Goal: Task Accomplishment & Management: Complete application form

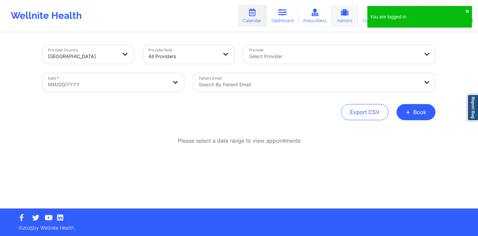
click at [341, 18] on link "Admins" at bounding box center [345, 16] width 26 height 22
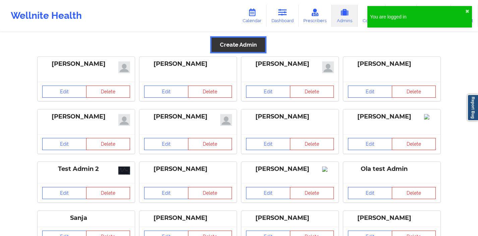
click at [250, 48] on button "Create Admin" at bounding box center [239, 45] width 54 height 14
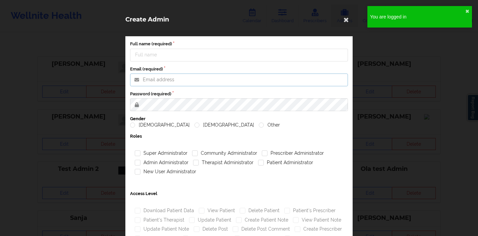
type input "anabelle_gerhold85@example.com"
click at [207, 49] on input "Full name (required)" at bounding box center [239, 55] width 218 height 13
type input "Nhan"
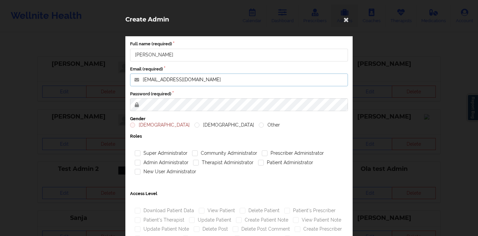
drag, startPoint x: 229, startPoint y: 80, endPoint x: 142, endPoint y: 74, distance: 87.4
click at [142, 74] on input "anabelle_gerhold85@example.com" at bounding box center [239, 79] width 218 height 13
paste input "lenhan@wellnit"
type input "lenhan@wellnite.com"
click at [130, 124] on label "Male" at bounding box center [160, 125] width 60 height 6
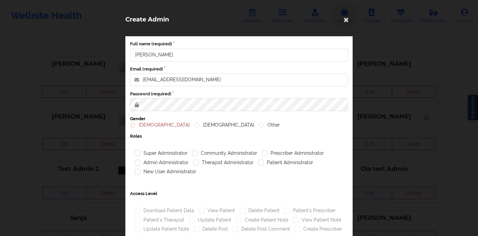
click at [130, 124] on input "Male" at bounding box center [133, 125] width 6 height 6
radio input "true"
click at [137, 155] on label "Super Administrator" at bounding box center [161, 153] width 53 height 6
click at [137, 155] on input "Super Administrator" at bounding box center [138, 153] width 6 height 6
checkbox input "true"
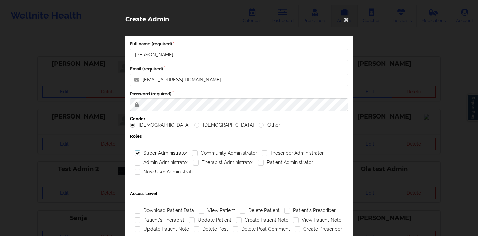
scroll to position [68, 0]
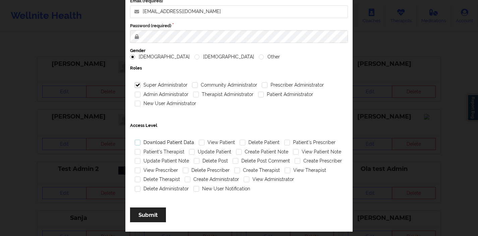
click at [139, 143] on label "Download Patient Data" at bounding box center [164, 143] width 59 height 6
click at [139, 143] on input "Download Patient Data" at bounding box center [138, 143] width 6 height 6
checkbox input "true"
click at [136, 153] on label "Patient's Therapist" at bounding box center [160, 152] width 50 height 6
click at [136, 153] on input "Patient's Therapist" at bounding box center [138, 152] width 6 height 6
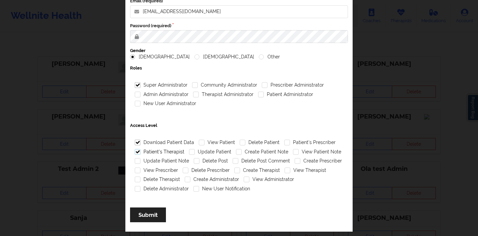
checkbox input "true"
click at [135, 160] on label "Update Patient Note" at bounding box center [162, 161] width 54 height 6
click at [135, 160] on input "Update Patient Note" at bounding box center [138, 161] width 6 height 6
checkbox input "true"
click at [135, 168] on label "View Prescriber" at bounding box center [156, 170] width 43 height 6
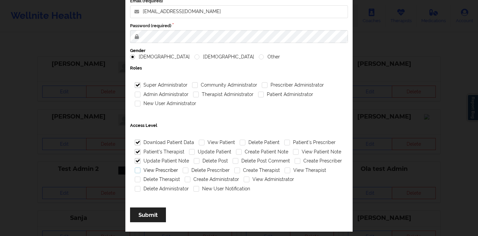
click at [135, 168] on input "View Prescriber" at bounding box center [138, 170] width 6 height 6
checkbox input "true"
click at [135, 181] on label "Delete Therapist" at bounding box center [157, 179] width 45 height 6
click at [135, 181] on input "Delete Therapist" at bounding box center [138, 179] width 6 height 6
checkbox input "true"
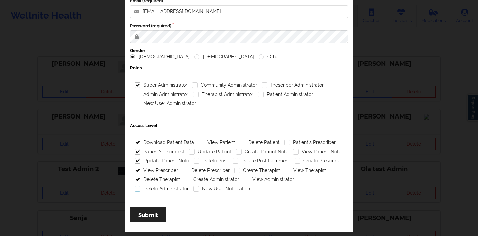
click at [135, 189] on label "Delete Administrator" at bounding box center [162, 189] width 54 height 6
click at [135, 189] on input "Delete Administrator" at bounding box center [138, 189] width 6 height 6
checkbox input "true"
click at [194, 188] on label "New User Notification" at bounding box center [222, 189] width 57 height 6
click at [194, 188] on input "New User Notification" at bounding box center [197, 189] width 6 height 6
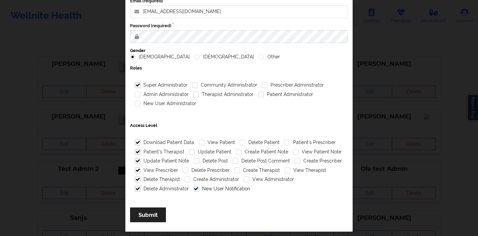
checkbox input "true"
click at [182, 178] on div "Create Administrator" at bounding box center [211, 179] width 59 height 9
click at [185, 179] on label "Create Administrator" at bounding box center [212, 179] width 54 height 6
click at [185, 179] on input "Create Administrator" at bounding box center [188, 179] width 6 height 6
checkbox input "true"
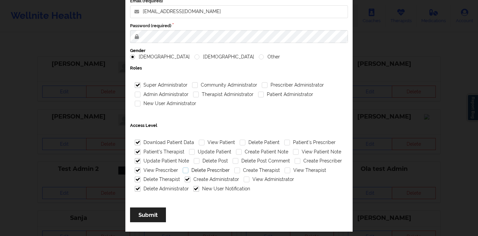
click at [184, 169] on label "Delete Prescriber" at bounding box center [206, 170] width 47 height 6
click at [184, 169] on input "Delete Prescriber" at bounding box center [186, 170] width 6 height 6
checkbox input "true"
click at [198, 157] on div "Delete Post" at bounding box center [210, 160] width 39 height 9
click at [195, 160] on label "Delete Post" at bounding box center [211, 161] width 34 height 6
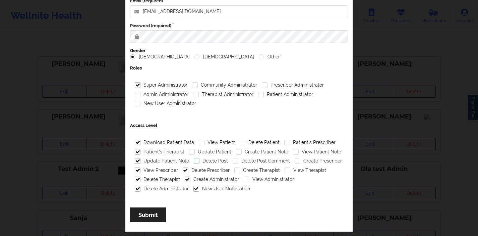
click at [195, 160] on input "Delete Post" at bounding box center [197, 161] width 6 height 6
checkbox input "true"
click at [189, 151] on label "Update Patient" at bounding box center [210, 152] width 42 height 6
click at [189, 151] on input "Update Patient" at bounding box center [192, 152] width 6 height 6
checkbox input "true"
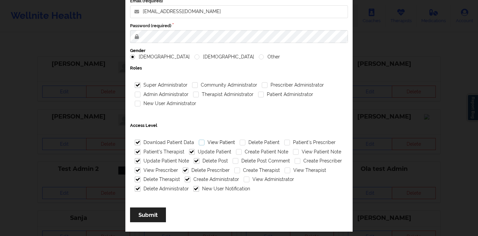
click at [203, 142] on label "View Patient" at bounding box center [217, 143] width 36 height 6
click at [203, 142] on input "View Patient" at bounding box center [202, 143] width 6 height 6
checkbox input "true"
click at [240, 144] on label "Delete Patient" at bounding box center [260, 143] width 40 height 6
click at [240, 144] on input "Delete Patient" at bounding box center [243, 143] width 6 height 6
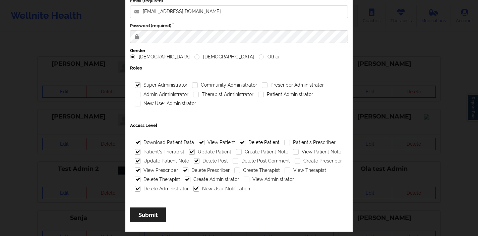
checkbox input "true"
click at [236, 153] on label "Create Patient Note" at bounding box center [262, 152] width 52 height 6
click at [236, 153] on input "Create Patient Note" at bounding box center [239, 152] width 6 height 6
checkbox input "true"
click at [233, 161] on label "Delete Post Comment" at bounding box center [261, 161] width 57 height 6
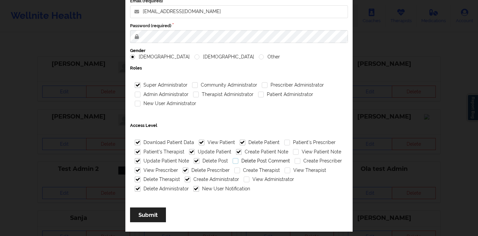
click at [233, 161] on input "Delete Post Comment" at bounding box center [236, 161] width 6 height 6
checkbox input "true"
click at [233, 175] on div "Create Administrator" at bounding box center [211, 179] width 59 height 9
click at [234, 172] on label "Create Therapist" at bounding box center [257, 170] width 46 height 6
click at [234, 172] on input "Create Therapist" at bounding box center [237, 170] width 6 height 6
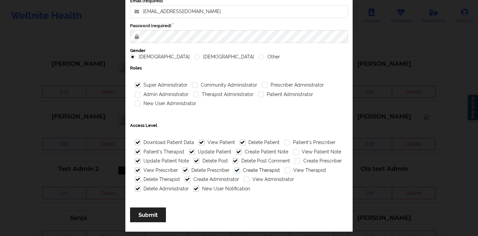
checkbox input "true"
click at [244, 180] on label "View Administrator" at bounding box center [269, 179] width 50 height 6
click at [244, 180] on input "View Administrator" at bounding box center [247, 179] width 6 height 6
checkbox input "true"
click at [282, 173] on div "View Therapist" at bounding box center [305, 170] width 46 height 9
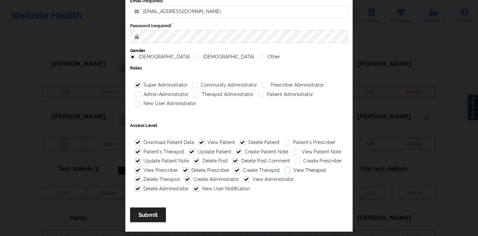
click at [285, 169] on label "View Therapist" at bounding box center [306, 170] width 42 height 6
click at [285, 169] on input "View Therapist" at bounding box center [288, 170] width 6 height 6
checkbox input "true"
click at [295, 156] on div "Create Prescriber" at bounding box center [318, 160] width 52 height 9
click at [295, 162] on label "Create Prescriber" at bounding box center [318, 161] width 47 height 6
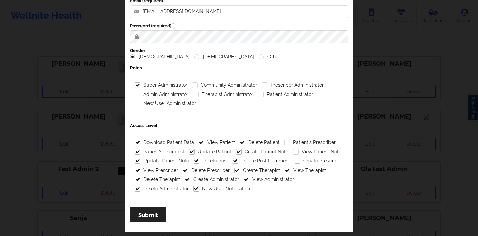
click at [295, 162] on input "Create Prescriber" at bounding box center [298, 161] width 6 height 6
checkbox input "true"
click at [292, 148] on div "View Patient Note" at bounding box center [317, 151] width 53 height 9
click at [293, 152] on label "View Patient Note" at bounding box center [317, 152] width 48 height 6
click at [293, 152] on input "View Patient Note" at bounding box center [296, 152] width 6 height 6
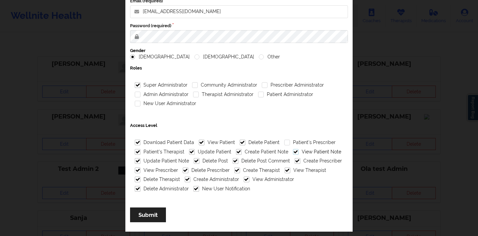
checkbox input "true"
click at [284, 142] on label "Patient's Prescriber" at bounding box center [309, 143] width 51 height 6
click at [284, 142] on input "Patient's Prescriber" at bounding box center [287, 143] width 6 height 6
checkbox input "true"
click at [160, 213] on button "Submit" at bounding box center [148, 214] width 36 height 14
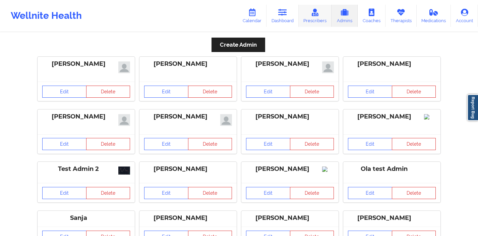
click at [308, 17] on link "Prescribers" at bounding box center [315, 16] width 33 height 22
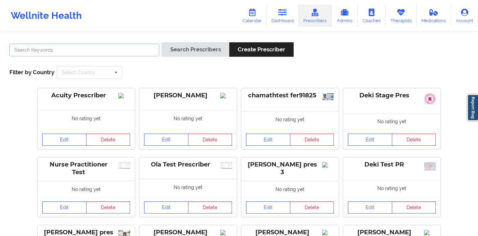
click at [135, 48] on input "text" at bounding box center [84, 50] width 150 height 13
type input "d"
click at [371, 141] on link "Edit" at bounding box center [370, 139] width 44 height 12
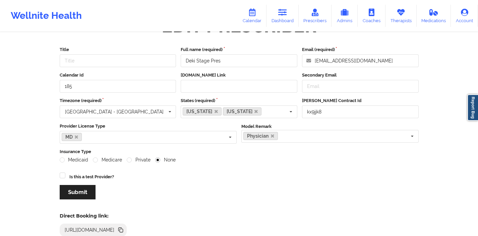
scroll to position [22, 0]
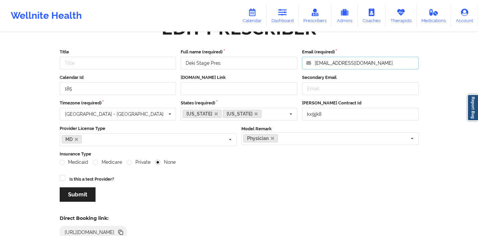
drag, startPoint x: 381, startPoint y: 65, endPoint x: 302, endPoint y: 59, distance: 78.7
click at [302, 59] on input "dekistagepres@wellnite.com" at bounding box center [360, 63] width 117 height 13
click at [248, 20] on link "Calendar" at bounding box center [252, 16] width 29 height 22
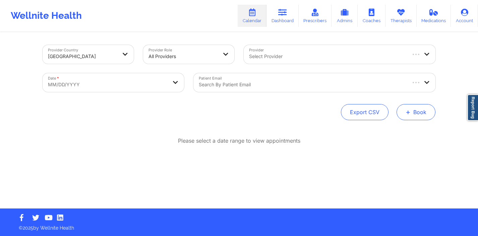
click at [413, 113] on button "+ Book" at bounding box center [416, 112] width 39 height 16
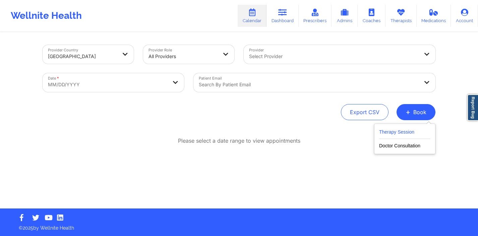
click at [396, 136] on button "Therapy Session" at bounding box center [404, 133] width 51 height 11
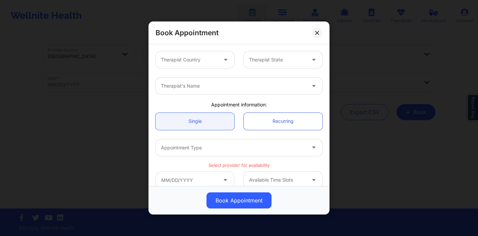
click at [313, 37] on div "Book Appointment" at bounding box center [239, 32] width 181 height 23
click at [317, 35] on button at bounding box center [317, 32] width 11 height 11
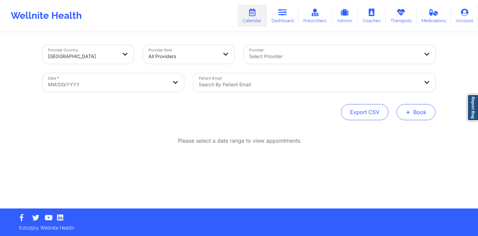
click at [413, 116] on button "+ Book" at bounding box center [416, 112] width 39 height 16
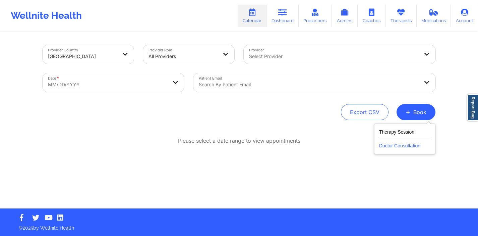
click at [403, 141] on button "Doctor Consultation" at bounding box center [404, 144] width 51 height 11
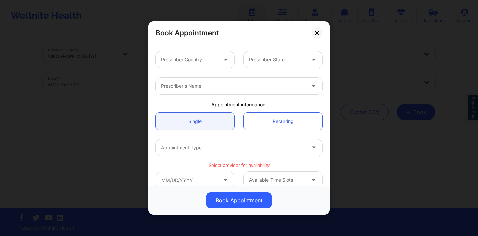
click at [227, 56] on icon at bounding box center [225, 58] width 7 height 6
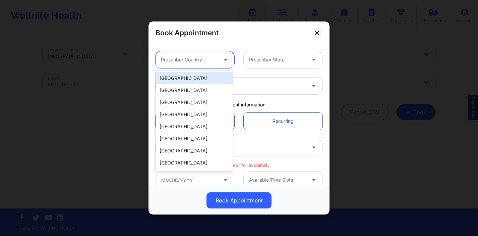
click at [198, 80] on div "United States" at bounding box center [194, 78] width 77 height 12
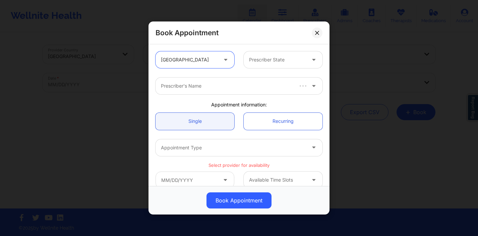
click at [205, 82] on div at bounding box center [226, 86] width 131 height 8
type input "deki"
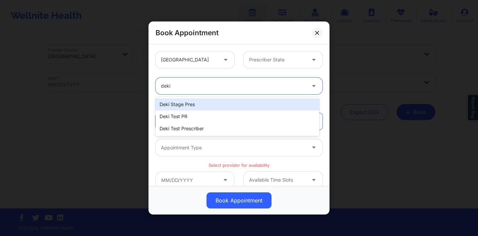
click at [173, 106] on div "Deki Stage Pres" at bounding box center [238, 104] width 164 height 12
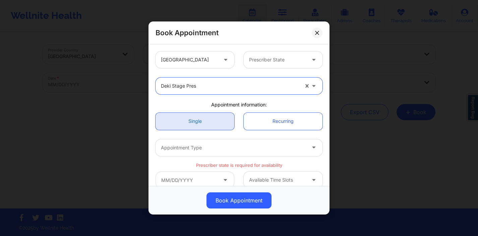
scroll to position [39, 0]
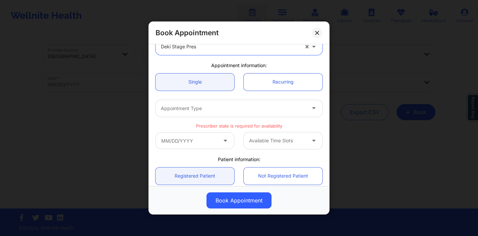
click at [208, 105] on div at bounding box center [233, 108] width 145 height 8
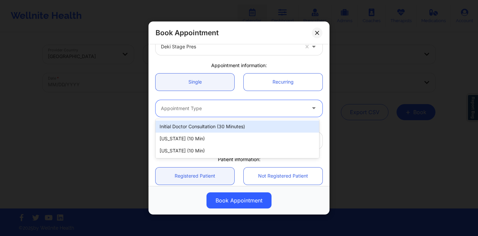
click at [209, 127] on div "Initial doctor consultation (30 minutes)" at bounding box center [238, 126] width 164 height 12
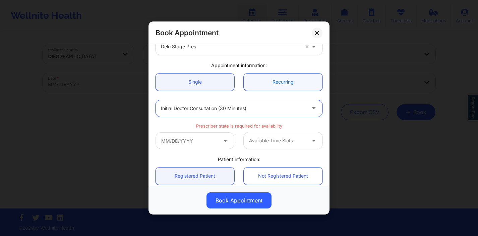
scroll to position [0, 0]
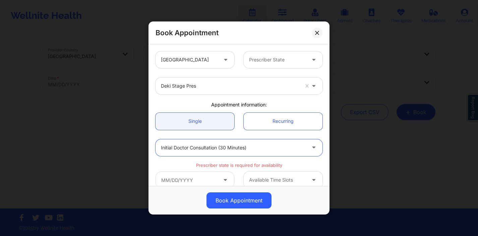
click at [261, 57] on div at bounding box center [277, 60] width 57 height 8
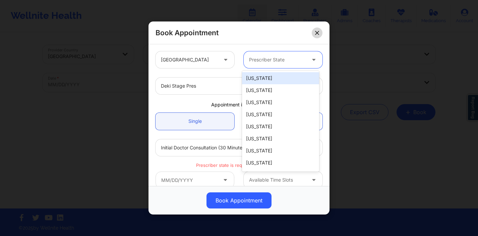
click at [317, 33] on icon at bounding box center [317, 33] width 4 height 4
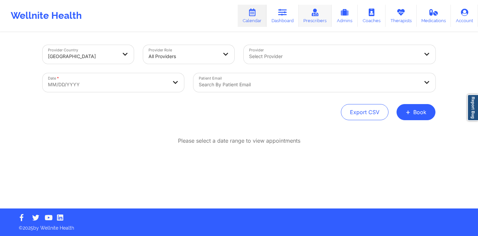
click at [318, 17] on link "Prescribers" at bounding box center [315, 16] width 33 height 22
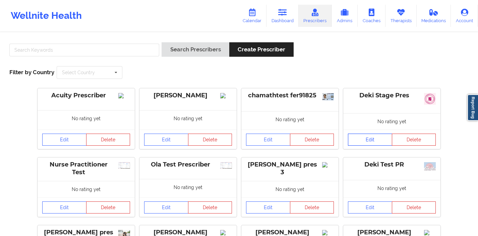
click at [361, 145] on link "Edit" at bounding box center [370, 139] width 44 height 12
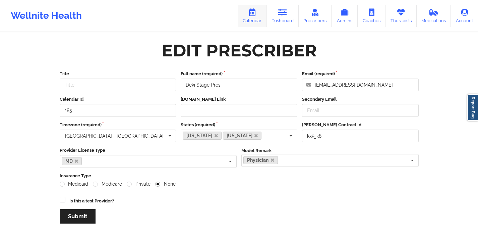
click at [251, 15] on icon at bounding box center [252, 12] width 9 height 7
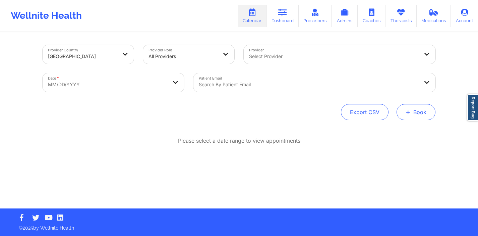
click at [415, 112] on button "+ Book" at bounding box center [416, 112] width 39 height 16
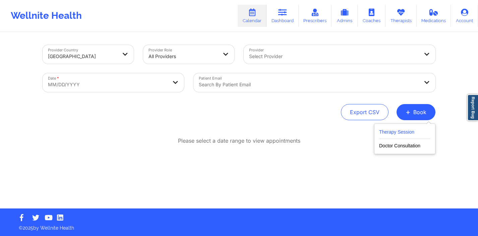
click at [386, 131] on button "Therapy Session" at bounding box center [404, 133] width 51 height 11
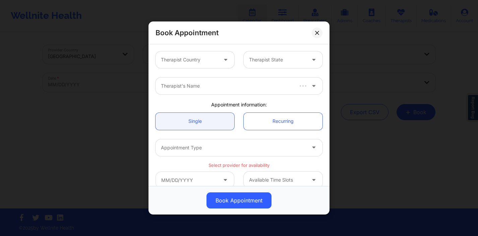
click at [321, 28] on div "Book Appointment" at bounding box center [239, 32] width 181 height 23
click at [320, 29] on button at bounding box center [317, 32] width 11 height 11
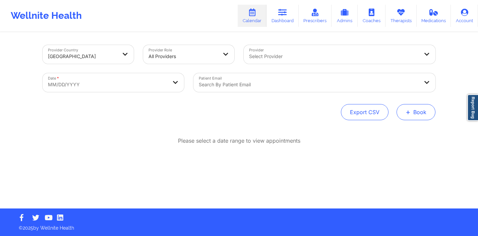
click at [413, 112] on button "+ Book" at bounding box center [416, 112] width 39 height 16
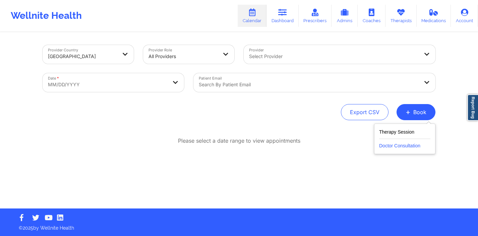
click at [390, 140] on button "Doctor Consultation" at bounding box center [404, 144] width 51 height 11
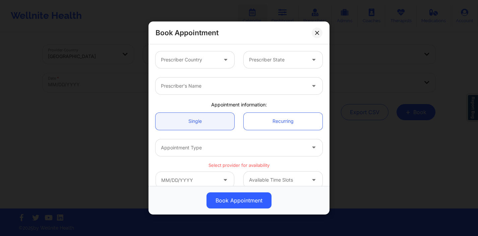
click at [221, 53] on div at bounding box center [226, 59] width 16 height 17
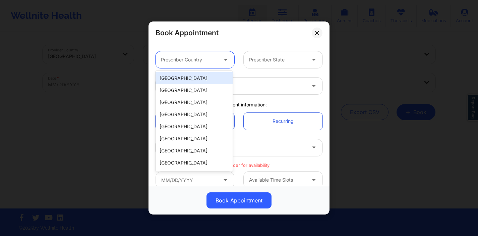
click at [209, 77] on div "United States" at bounding box center [194, 78] width 77 height 12
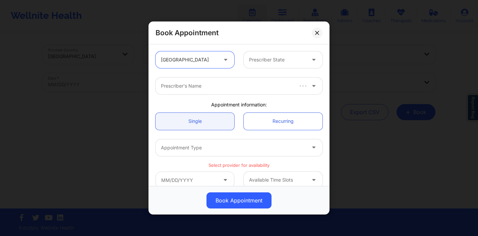
click at [264, 59] on div at bounding box center [277, 60] width 57 height 8
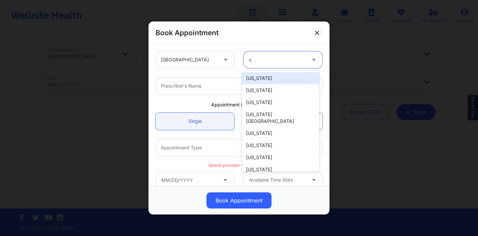
type input "ca"
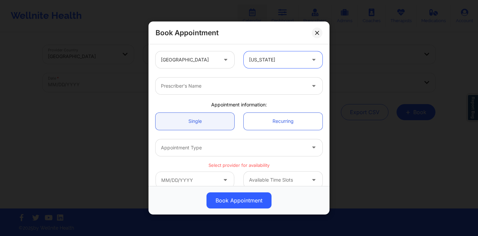
click at [221, 85] on div at bounding box center [233, 86] width 145 height 8
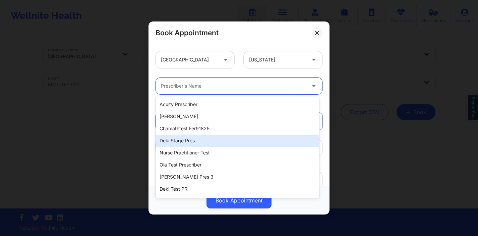
click at [201, 141] on div "Deki Stage Pres" at bounding box center [238, 140] width 164 height 12
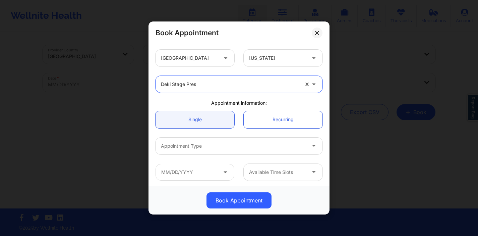
scroll to position [48, 0]
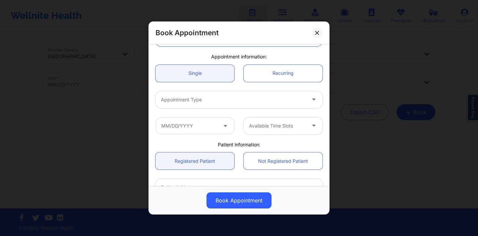
click at [225, 98] on div at bounding box center [233, 100] width 145 height 8
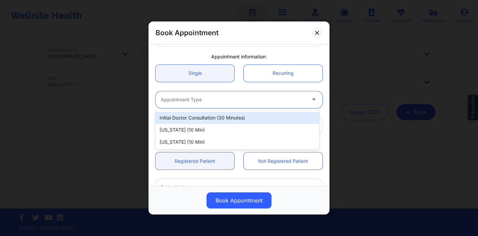
click at [214, 115] on div "Initial doctor consultation (30 minutes)" at bounding box center [238, 118] width 164 height 12
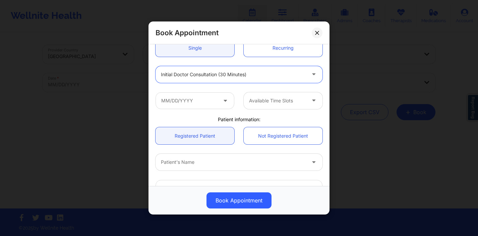
scroll to position [77, 0]
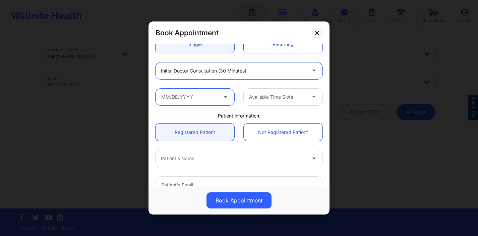
click at [214, 102] on input "text" at bounding box center [195, 96] width 79 height 17
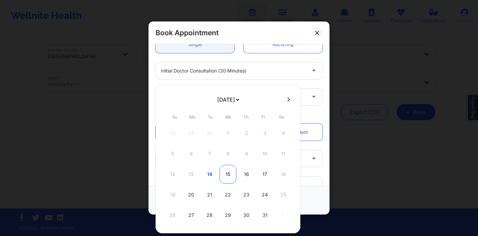
click at [226, 178] on div "15" at bounding box center [228, 174] width 17 height 19
type input "10/15/2025"
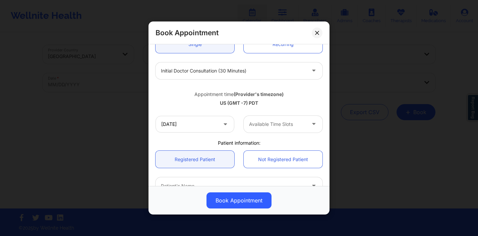
click at [291, 117] on div "Available Time Slots" at bounding box center [275, 124] width 63 height 17
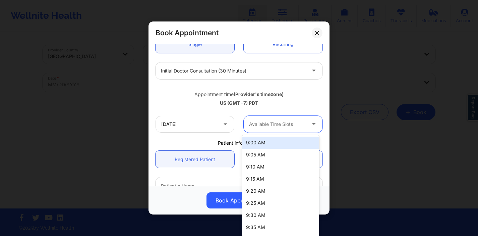
click at [282, 145] on div "9:00 AM" at bounding box center [280, 142] width 77 height 12
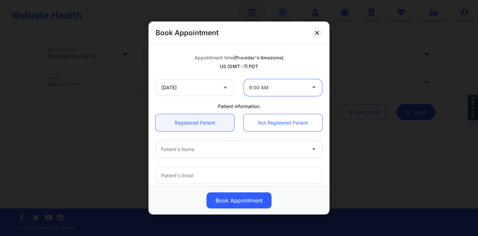
scroll to position [114, 0]
click at [229, 140] on div "Patient's Name" at bounding box center [231, 148] width 151 height 17
type input "dek"
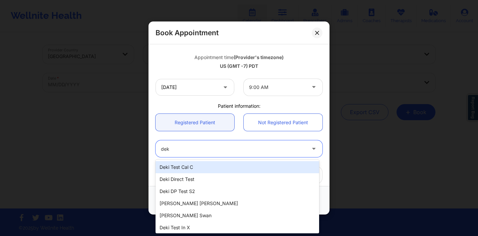
click at [212, 164] on div "Deki Test Cal C" at bounding box center [238, 167] width 164 height 12
type input "dekitestcalc@wellnite.com"
type input "4157671564"
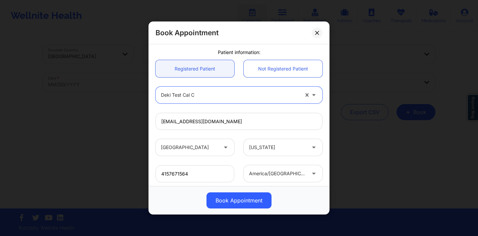
scroll to position [206, 0]
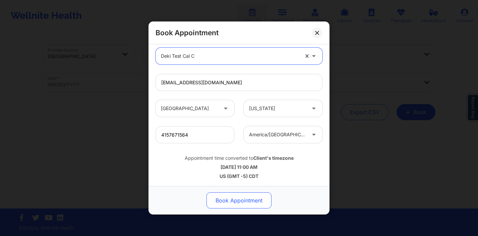
click at [222, 197] on button "Book Appointment" at bounding box center [239, 200] width 65 height 16
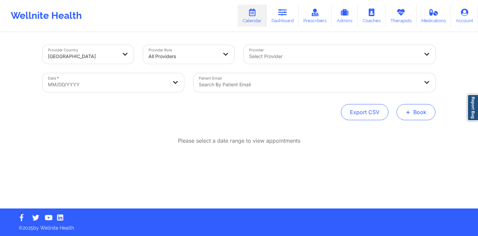
click at [409, 111] on span "+" at bounding box center [408, 112] width 5 height 4
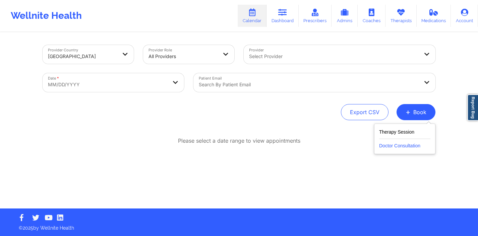
click at [386, 145] on button "Doctor Consultation" at bounding box center [404, 144] width 51 height 11
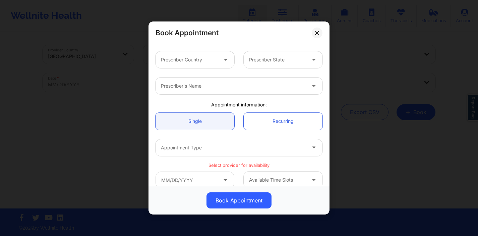
click at [210, 64] on div "Prescriber Country" at bounding box center [187, 59] width 63 height 17
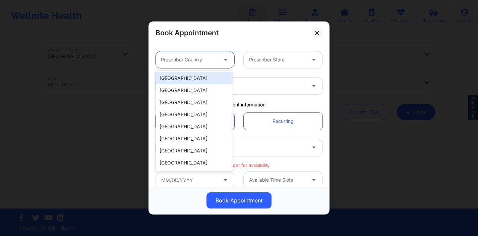
click at [204, 77] on div "United States" at bounding box center [194, 78] width 77 height 12
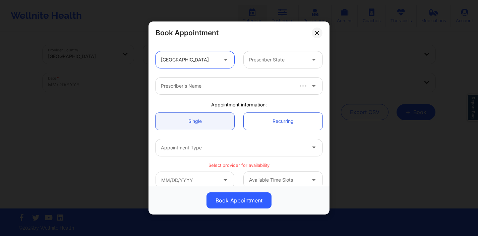
click at [270, 50] on div "option United States, selected. United States Prescriber State" at bounding box center [239, 60] width 176 height 26
click at [263, 59] on div at bounding box center [277, 60] width 57 height 8
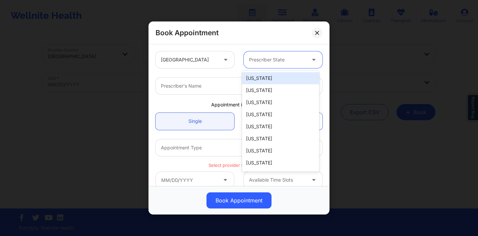
type input "c"
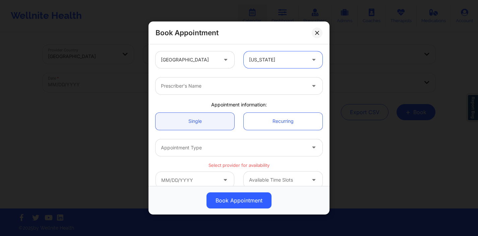
click at [233, 83] on div at bounding box center [233, 86] width 145 height 8
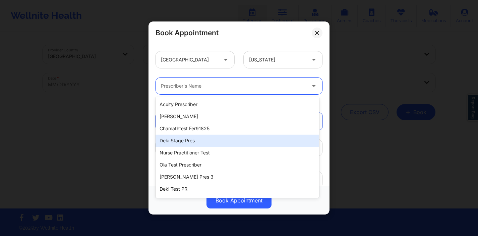
click at [207, 138] on div "Deki Stage Pres" at bounding box center [238, 140] width 164 height 12
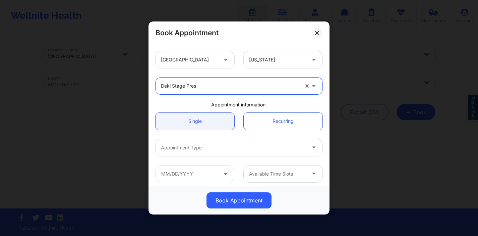
scroll to position [35, 0]
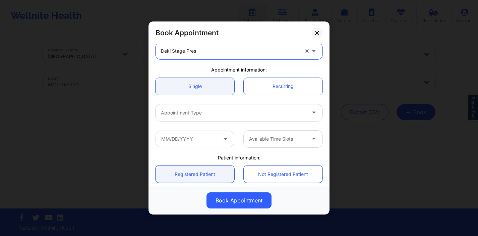
click at [239, 114] on div at bounding box center [233, 113] width 145 height 8
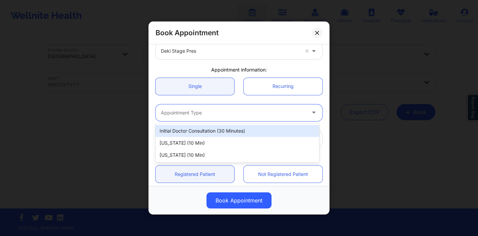
click at [228, 127] on div "Initial doctor consultation (30 minutes)" at bounding box center [238, 131] width 164 height 12
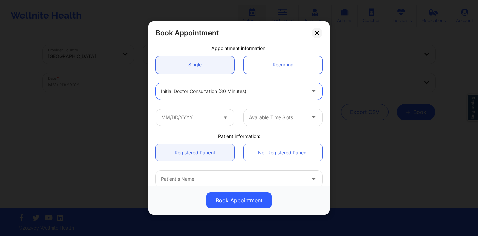
scroll to position [57, 0]
click at [225, 116] on icon at bounding box center [225, 116] width 7 height 6
click at [223, 117] on icon at bounding box center [225, 116] width 7 height 6
click at [208, 117] on input "text" at bounding box center [195, 116] width 79 height 17
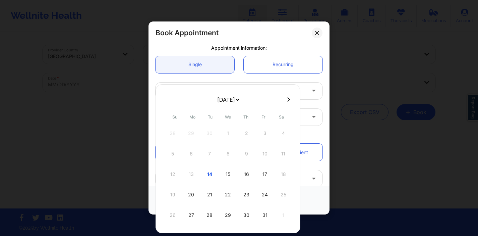
click at [288, 98] on icon at bounding box center [288, 99] width 3 height 5
select select "2025-10"
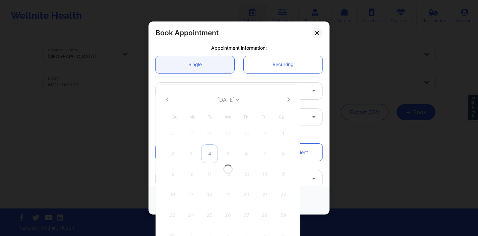
select select "2025-10"
click at [191, 155] on div "3" at bounding box center [191, 153] width 17 height 19
type input "11/03/2025"
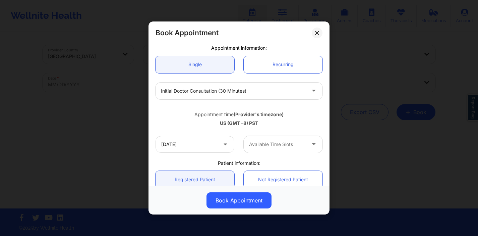
scroll to position [89, 0]
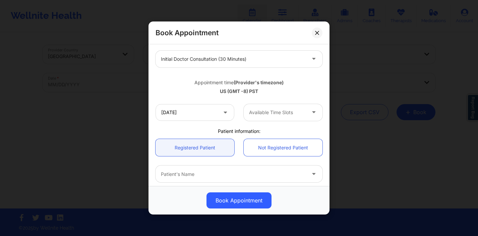
click at [276, 115] on div at bounding box center [277, 112] width 57 height 8
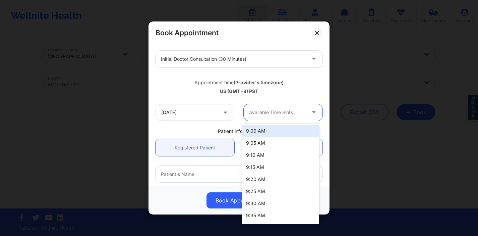
click at [266, 133] on div "9:00 AM" at bounding box center [280, 131] width 77 height 12
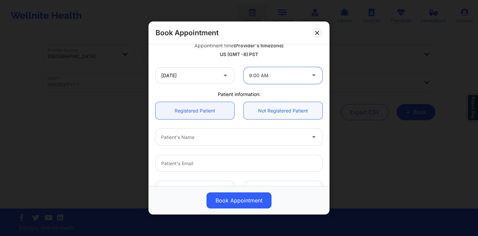
scroll to position [137, 0]
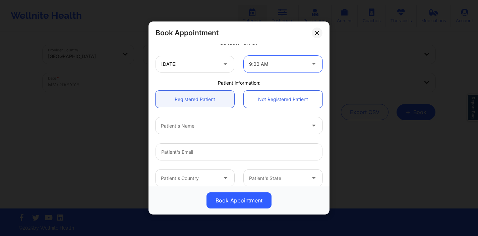
click at [239, 129] on div at bounding box center [233, 125] width 145 height 8
type input "deki"
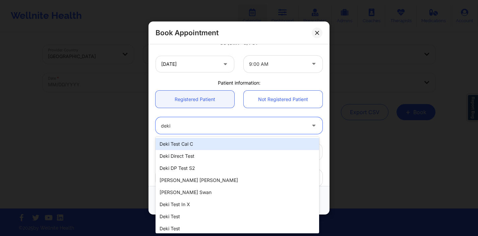
click at [180, 147] on div "Deki Test Cal C" at bounding box center [238, 144] width 164 height 12
type input "dekitestcalc@wellnite.com"
type input "4157671564"
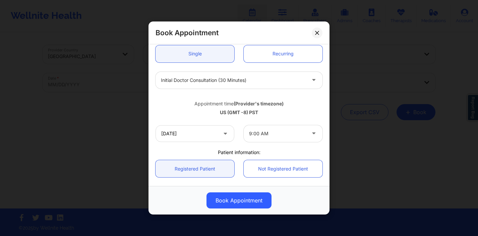
scroll to position [85, 0]
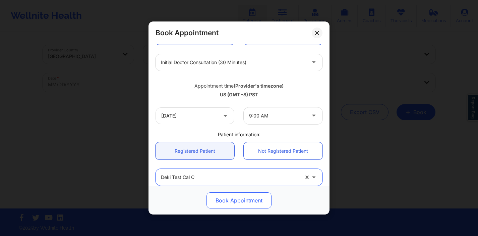
click at [235, 204] on button "Book Appointment" at bounding box center [239, 200] width 65 height 16
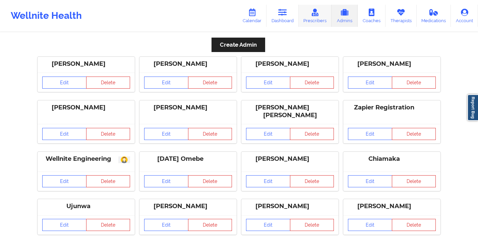
click at [323, 9] on link "Prescribers" at bounding box center [315, 16] width 33 height 22
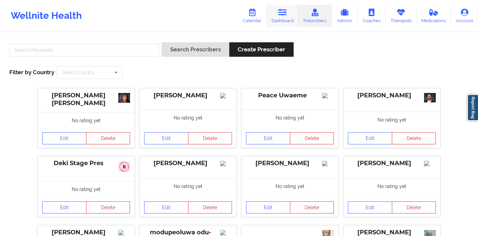
click at [283, 18] on link "Dashboard" at bounding box center [283, 16] width 32 height 22
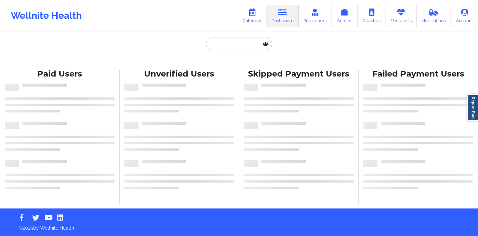
click at [223, 48] on input "text" at bounding box center [239, 44] width 66 height 13
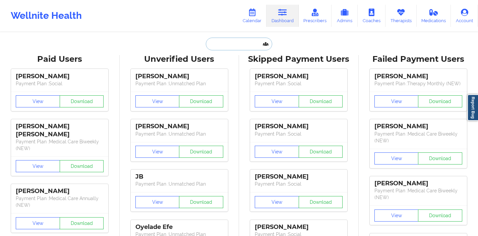
paste input "dekistagepres@wellnite.com dekitest123"
type input "dekistagepres@wellnite.com dekitest123"
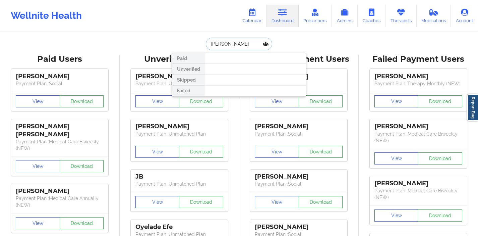
type input "Jayce reed"
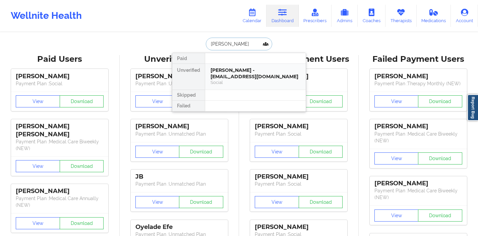
click at [253, 79] on div "Social" at bounding box center [256, 82] width 90 height 6
